Goal: Task Accomplishment & Management: Manage account settings

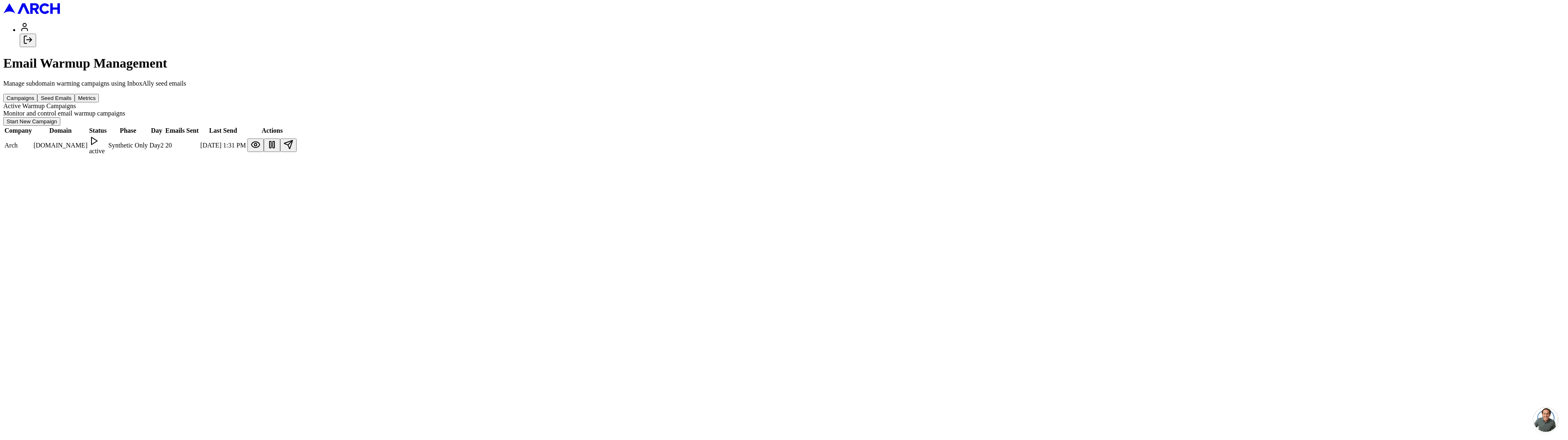
click at [32, 135] on td "Arch" at bounding box center [18, 145] width 28 height 19
click at [263, 139] on button at bounding box center [255, 146] width 16 height 14
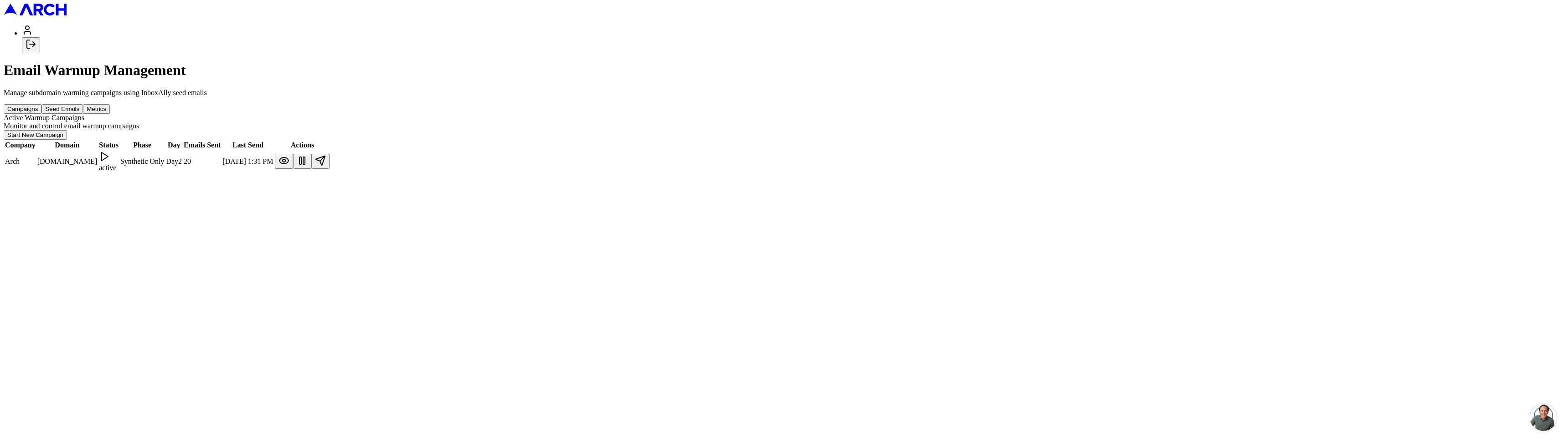
click at [37, 50] on icon "Log out" at bounding box center [31, 44] width 11 height 11
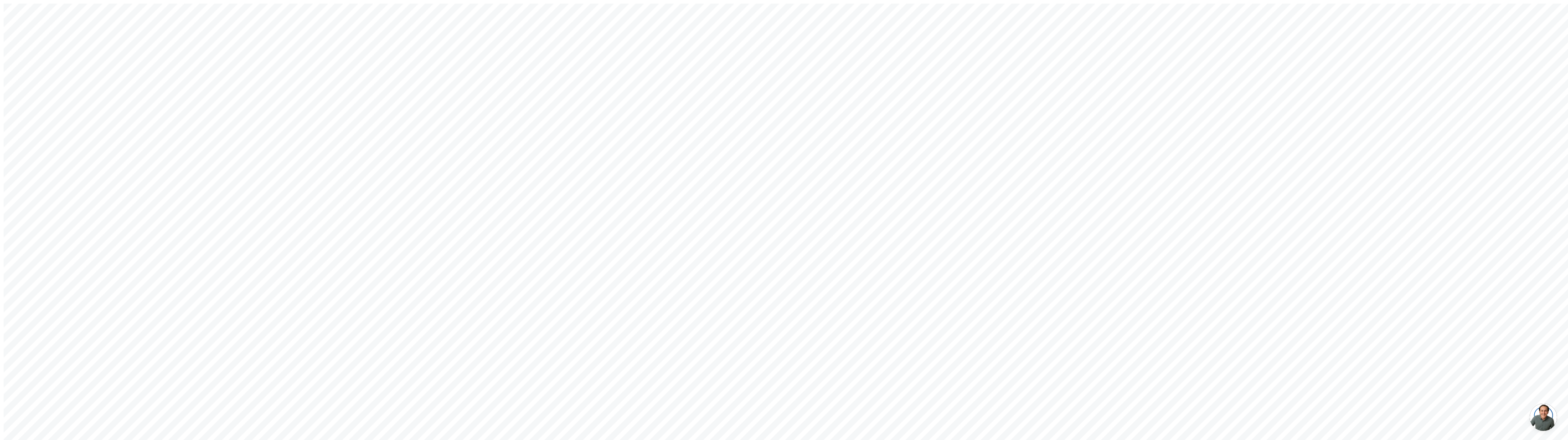
type input "[EMAIL_ADDRESS][DOMAIN_NAME]"
